Goal: Information Seeking & Learning: Learn about a topic

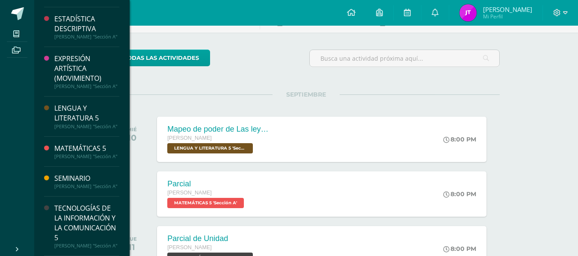
scroll to position [53, 0]
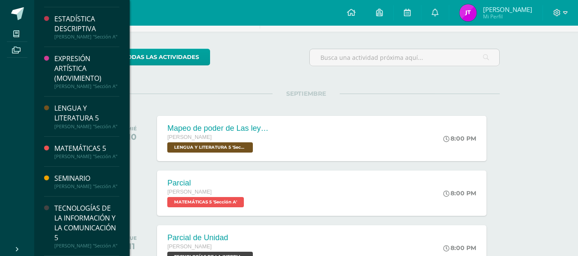
click at [68, 213] on div "TECNOLOGÍAS DE LA INFORMACIÓN Y LA COMUNICACIÓN 5" at bounding box center [86, 223] width 65 height 39
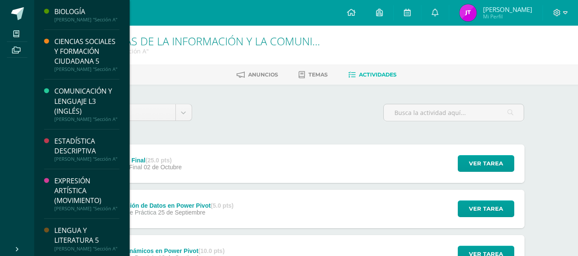
scroll to position [186, 0]
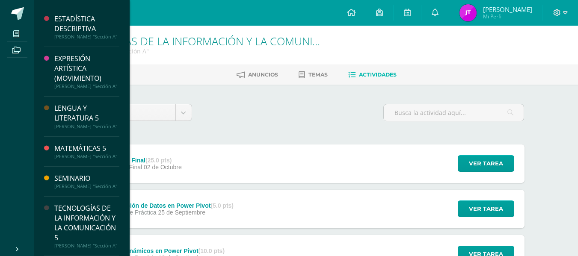
click at [77, 224] on div "TECNOLOGÍAS DE LA INFORMACIÓN Y LA COMUNICACIÓN 5" at bounding box center [86, 223] width 65 height 39
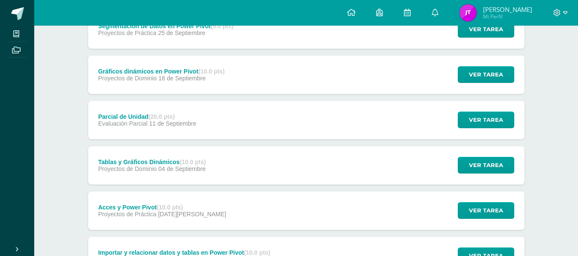
scroll to position [180, 0]
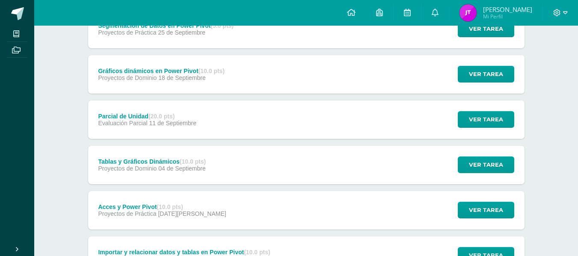
click at [162, 159] on div "Tablas y Gráficos Dinámicos (10.0 pts)" at bounding box center [152, 161] width 108 height 7
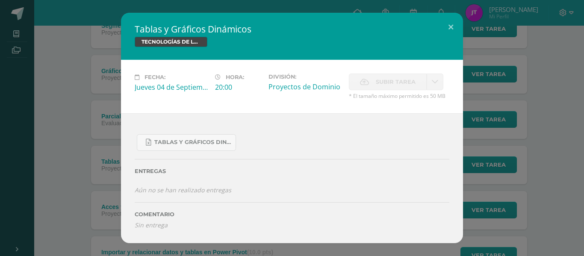
drag, startPoint x: 256, startPoint y: 30, endPoint x: 154, endPoint y: 33, distance: 101.4
click at [154, 33] on h2 "Tablas y Gráficos Dinámicos" at bounding box center [292, 29] width 315 height 12
click at [453, 23] on button at bounding box center [451, 27] width 24 height 29
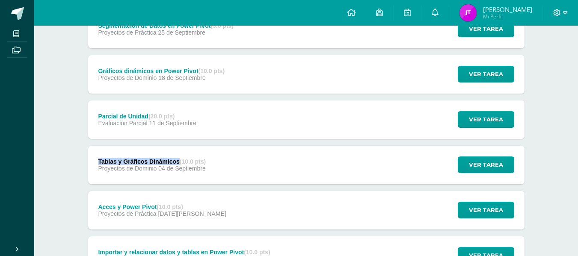
drag, startPoint x: 97, startPoint y: 160, endPoint x: 180, endPoint y: 162, distance: 82.1
click at [180, 162] on div "Tablas y Gráficos Dinámicos (10.0 pts) Proyectos de Dominio 04 de Septiembre" at bounding box center [152, 165] width 128 height 38
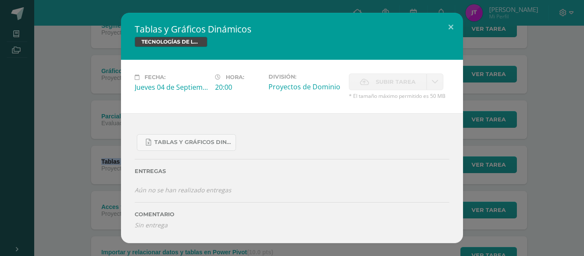
copy div "Tablas y Gráficos Dinámicos"
click at [451, 27] on button at bounding box center [451, 27] width 24 height 29
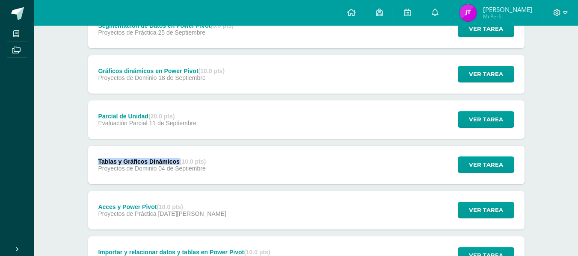
copy div "Tablas y Gráficos Dinámicos"
